Goal: Find specific page/section: Find specific page/section

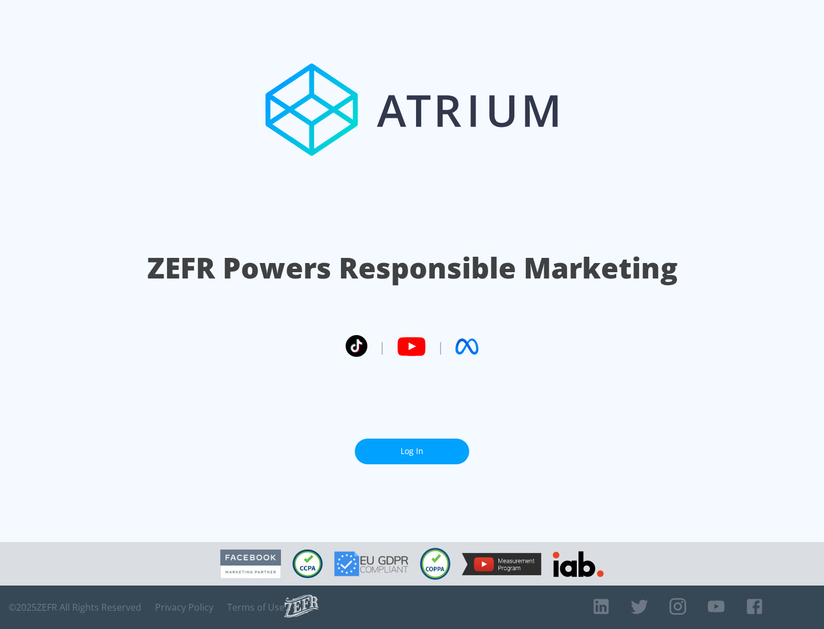
click at [412, 451] on link "Log In" at bounding box center [412, 452] width 114 height 26
